Goal: Task Accomplishment & Management: Manage account settings

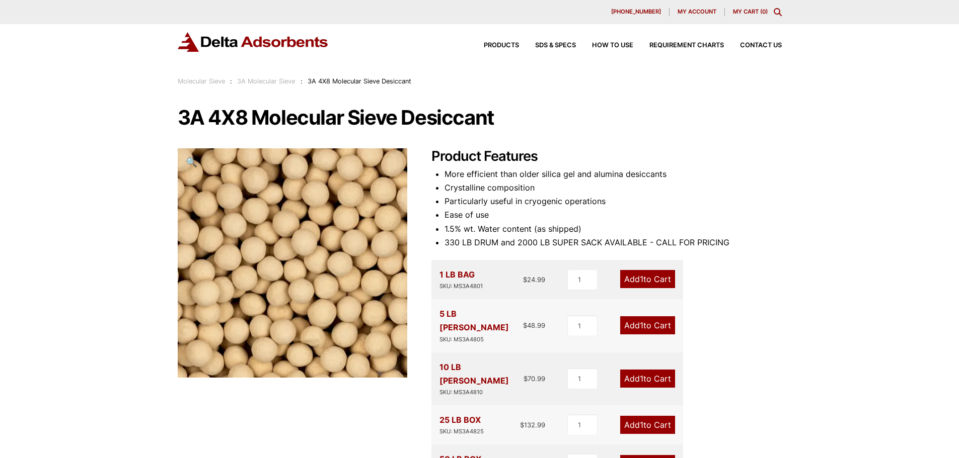
click at [702, 12] on span "My account" at bounding box center [696, 12] width 39 height 6
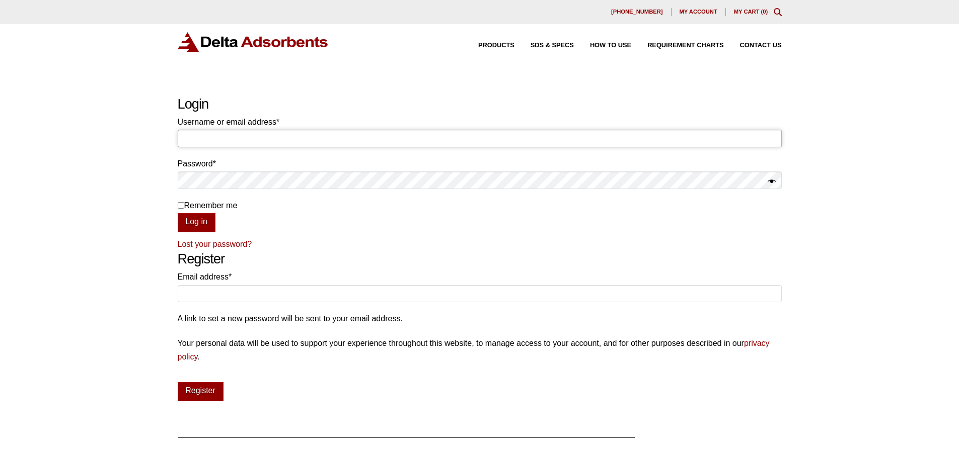
drag, startPoint x: 299, startPoint y: 137, endPoint x: 288, endPoint y: 115, distance: 25.0
click at [299, 137] on input "Username or email address * Required" at bounding box center [480, 138] width 604 height 17
paste input "invoicing@negotiatus.com"
type input "invoicing@negotiatus.com"
click at [201, 223] on button "Log in" at bounding box center [197, 222] width 38 height 19
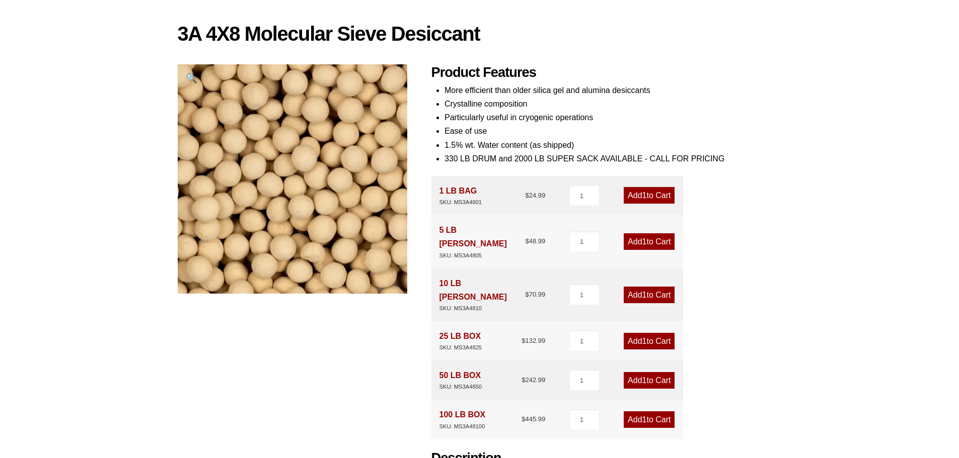
scroll to position [168, 0]
